Goal: Information Seeking & Learning: Check status

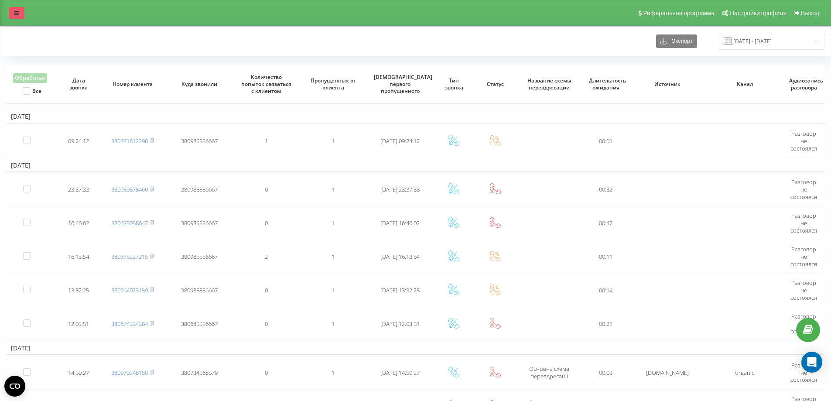
click at [22, 10] on link at bounding box center [17, 13] width 16 height 12
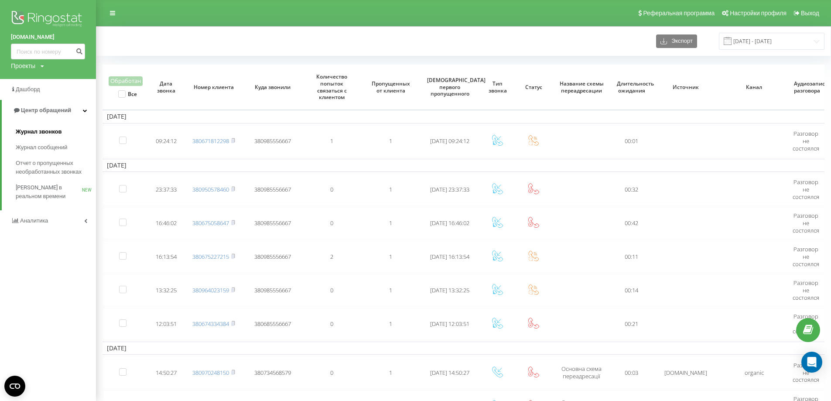
click at [45, 135] on span "Журнал звонков" at bounding box center [39, 131] width 46 height 9
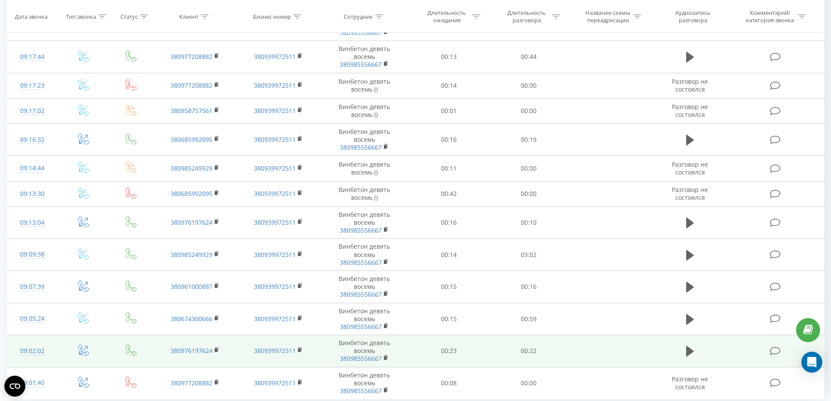
scroll to position [525, 0]
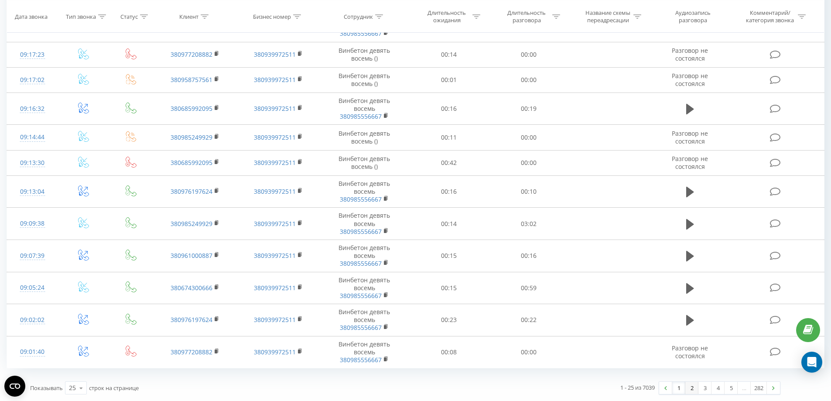
click at [692, 386] on link "2" at bounding box center [692, 388] width 13 height 12
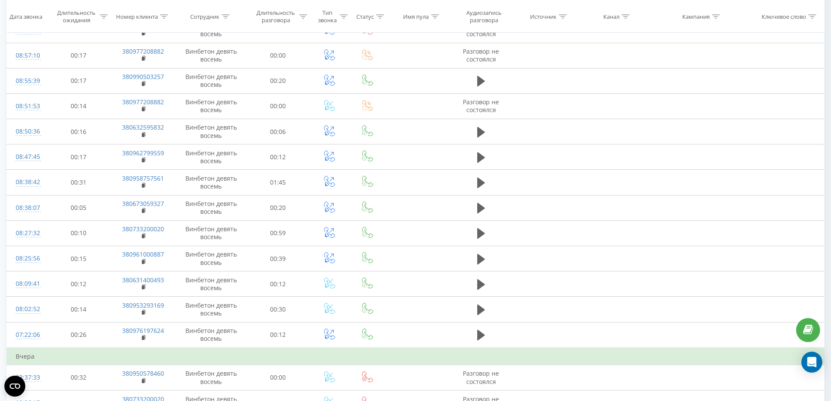
scroll to position [415, 0]
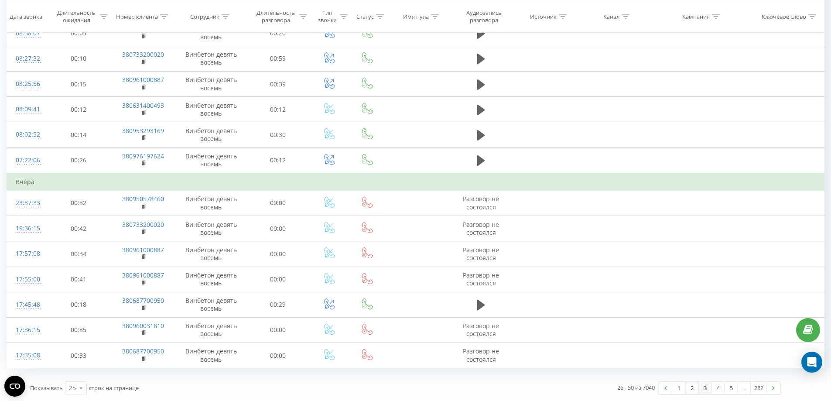
click at [704, 387] on link "3" at bounding box center [705, 388] width 13 height 12
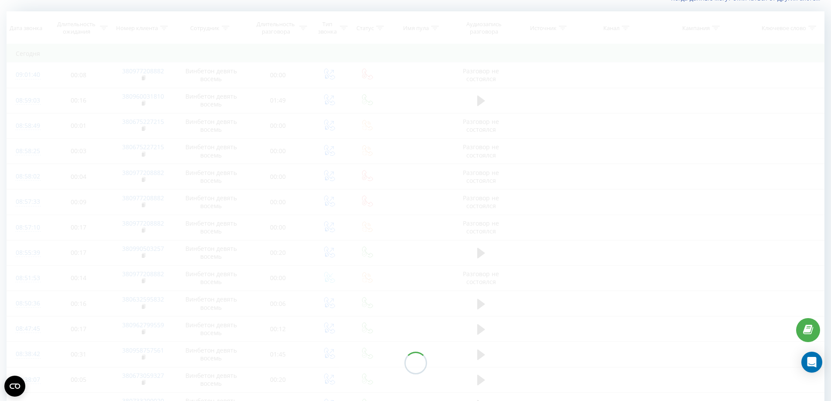
scroll to position [58, 0]
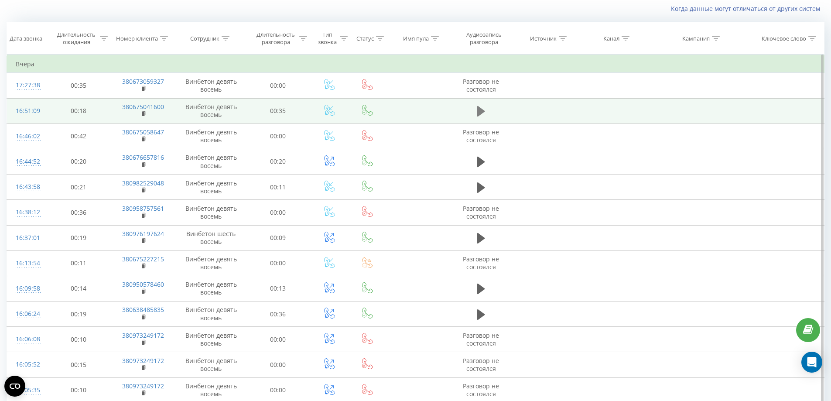
click at [483, 110] on icon at bounding box center [481, 111] width 8 height 10
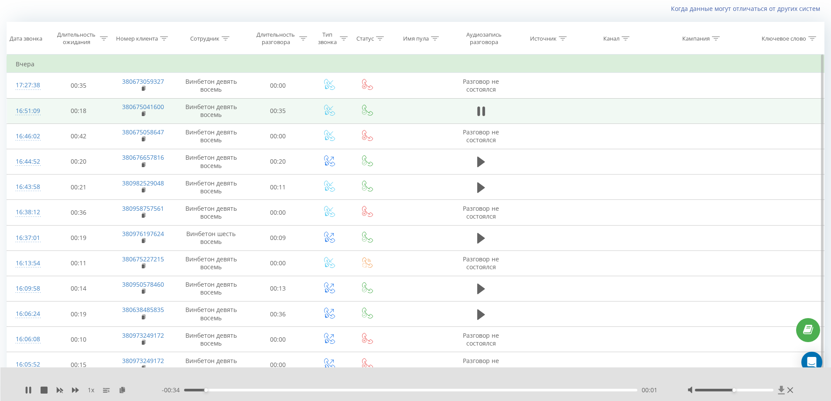
click at [783, 392] on icon at bounding box center [781, 390] width 7 height 9
